Goal: Check status: Check status

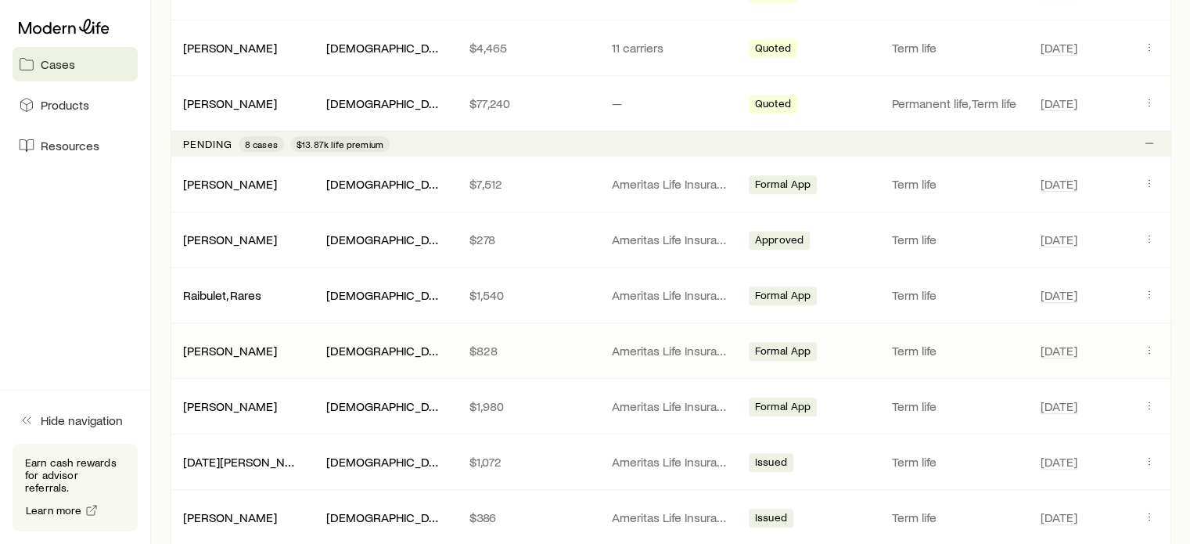
scroll to position [704, 0]
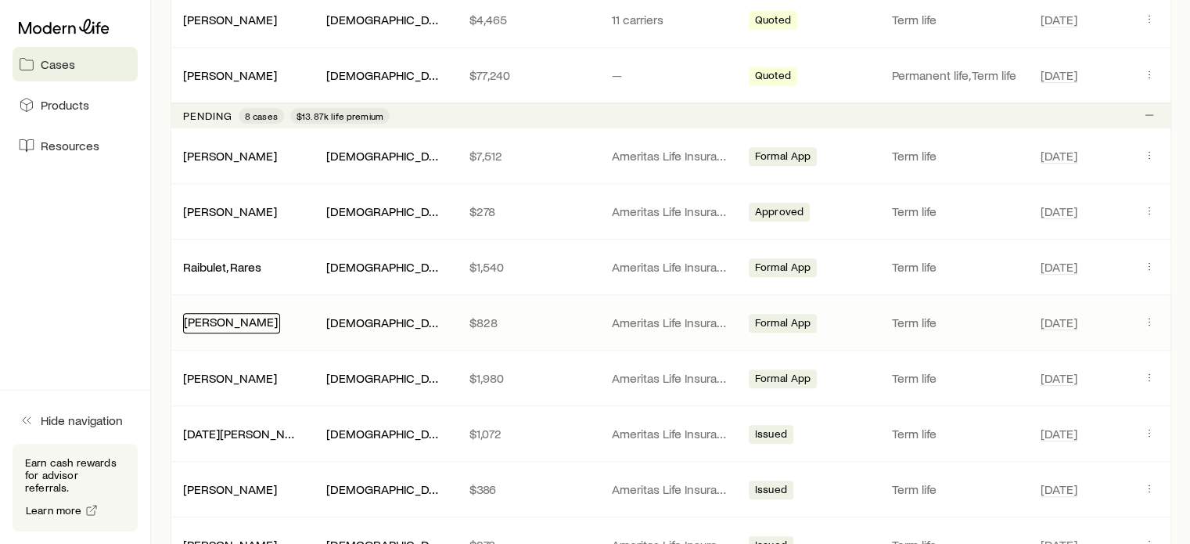
click at [253, 320] on link "[PERSON_NAME]" at bounding box center [231, 321] width 94 height 15
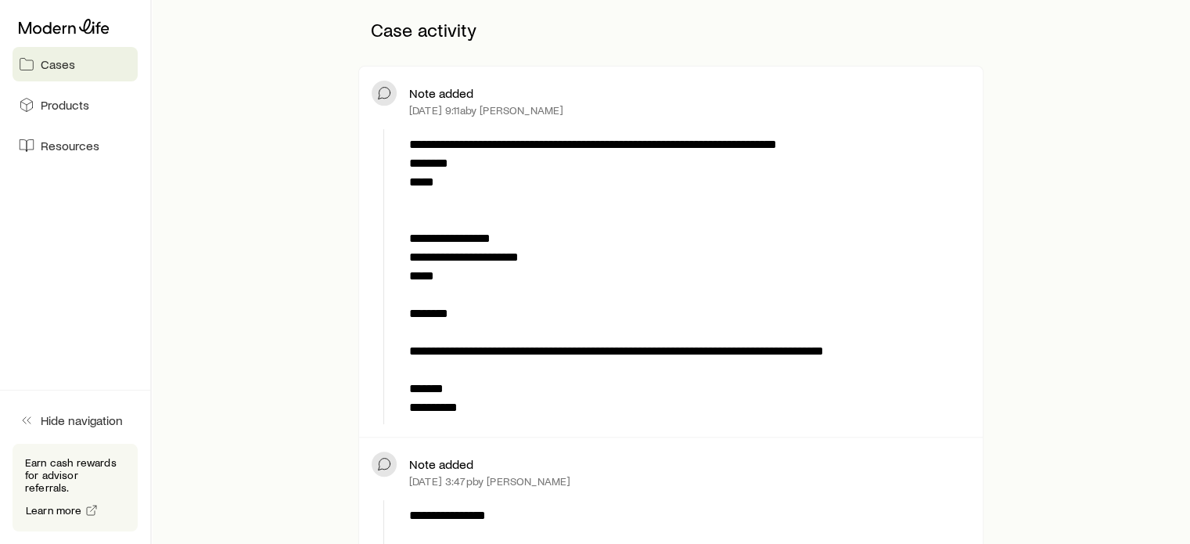
scroll to position [78, 0]
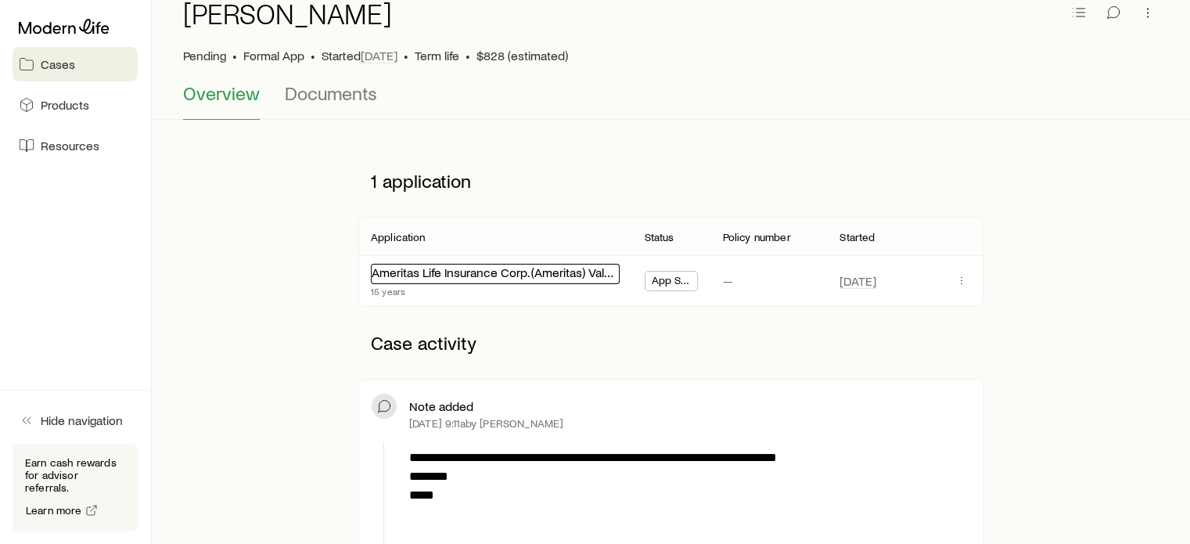
click at [531, 275] on link "Ameritas Life Insurance Corp. (Ameritas) Value Plus Term" at bounding box center [522, 272] width 300 height 15
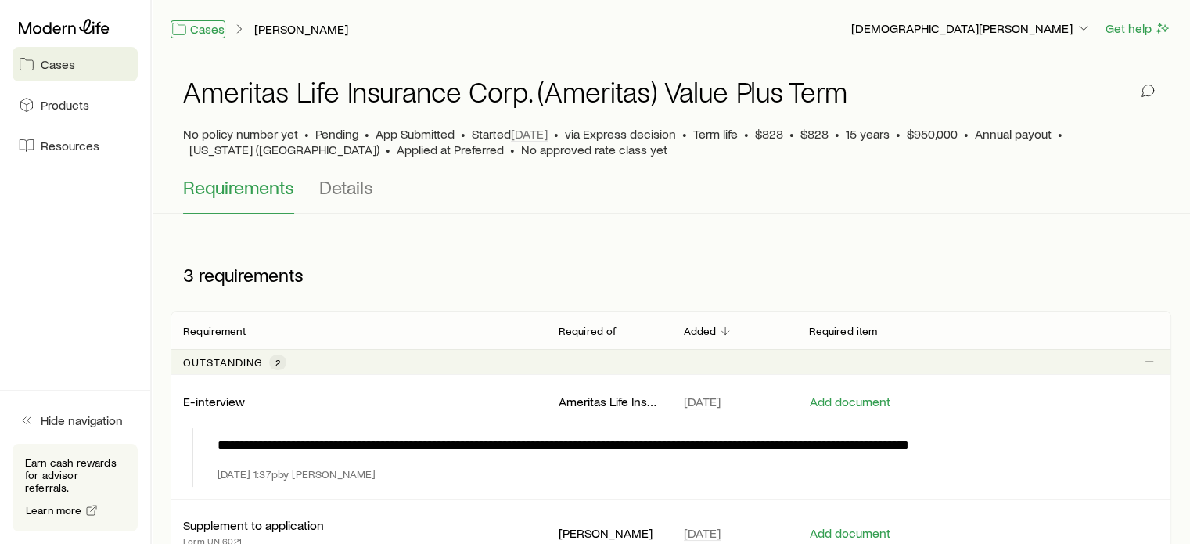
click at [191, 25] on link "Cases" at bounding box center [198, 29] width 55 height 18
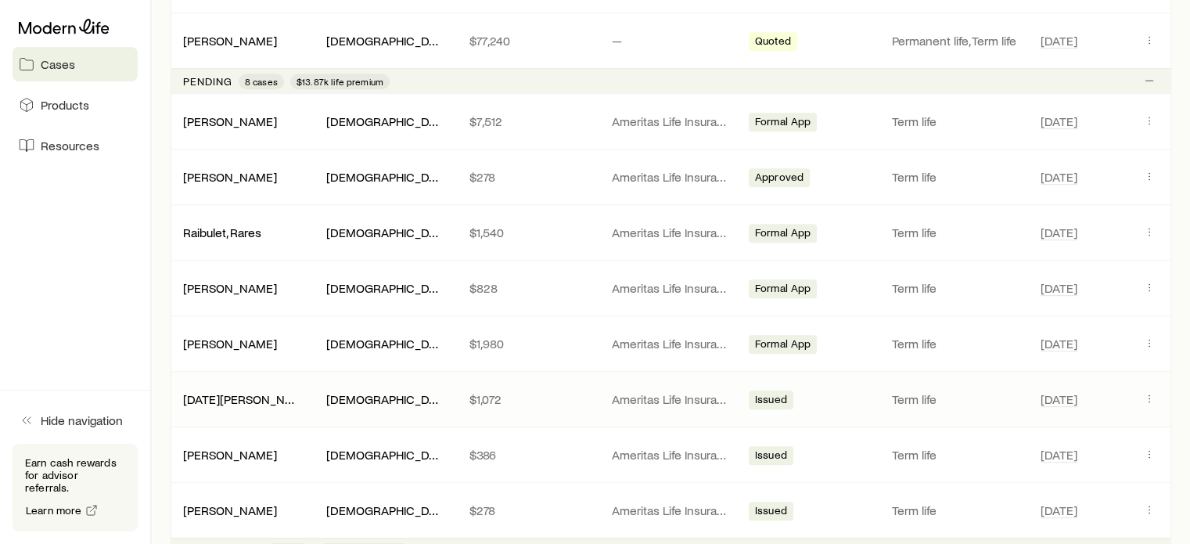
scroll to position [783, 0]
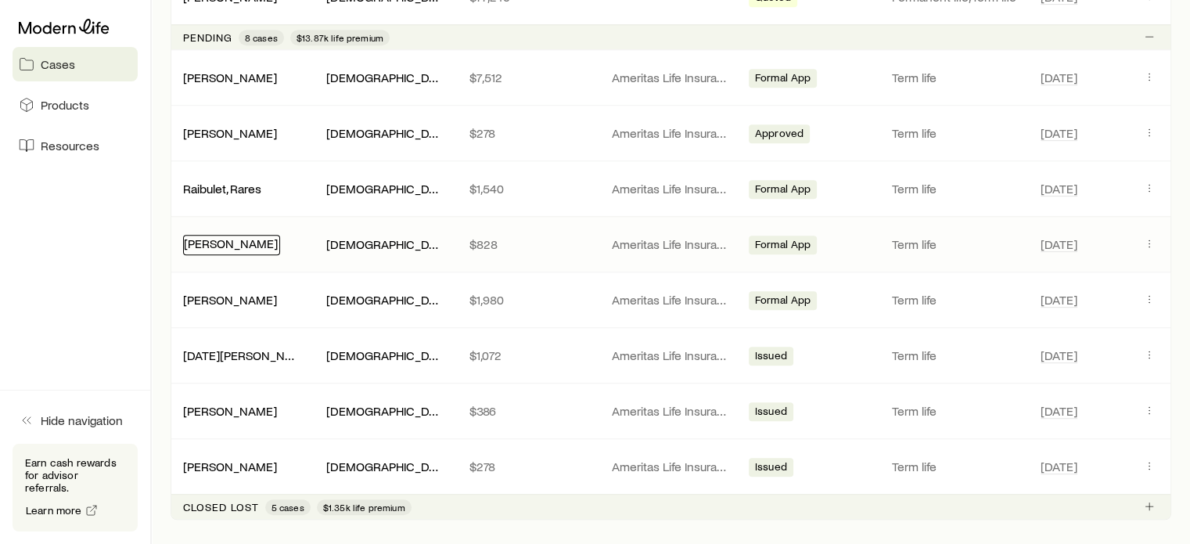
click at [208, 242] on link "[PERSON_NAME]" at bounding box center [231, 243] width 94 height 15
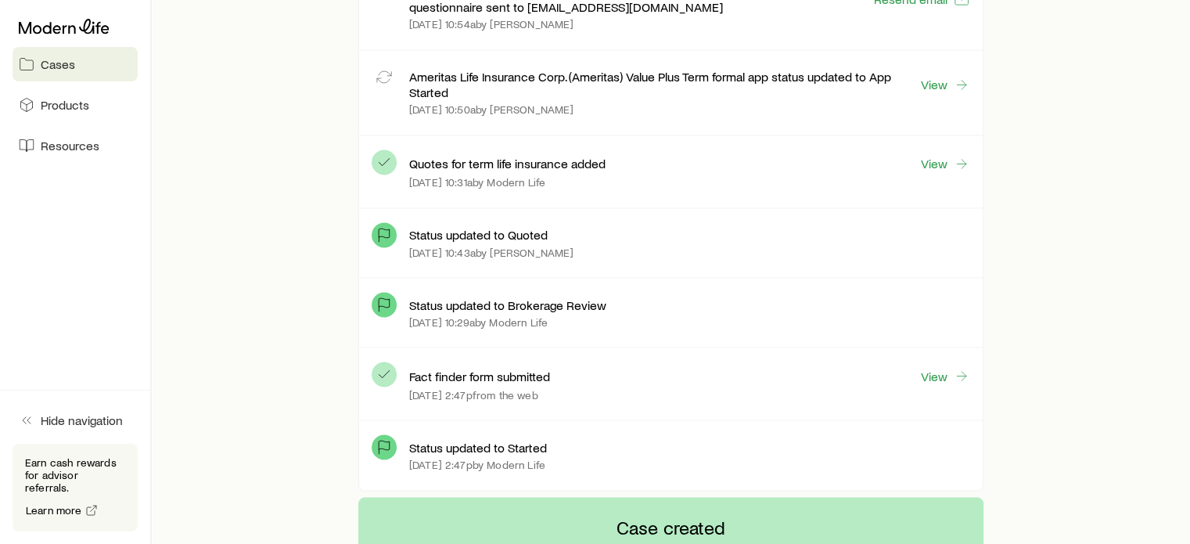
scroll to position [2739, 0]
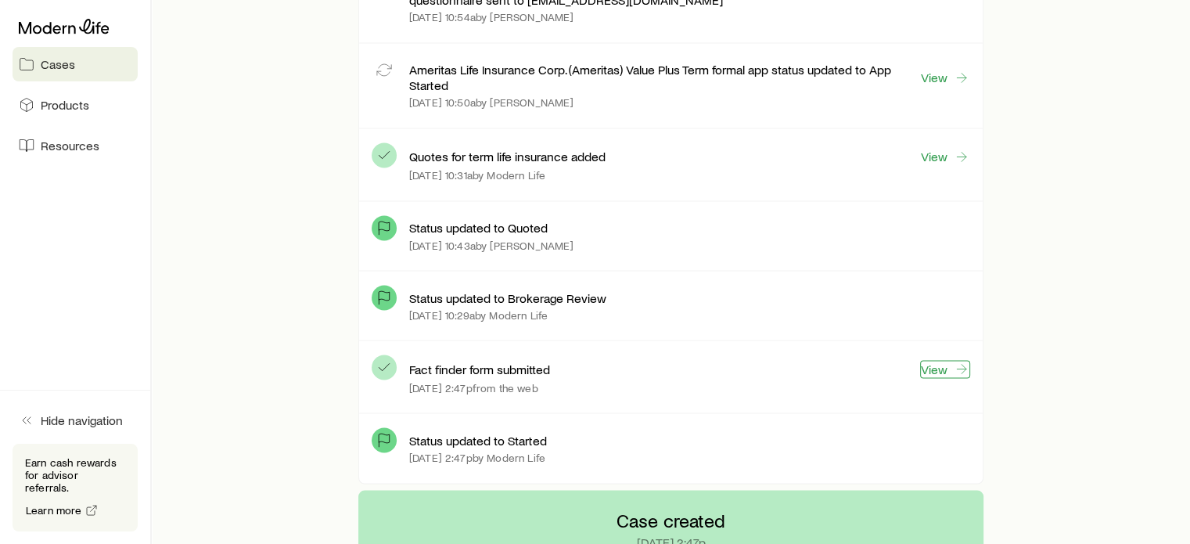
click at [950, 362] on link "View" at bounding box center [945, 369] width 50 height 18
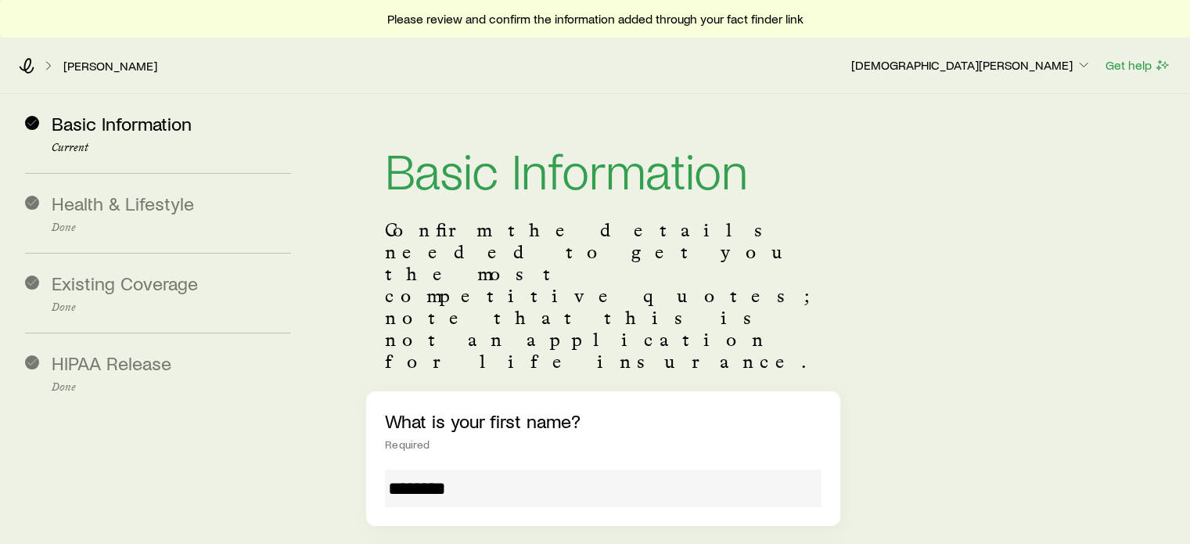
scroll to position [157, 0]
